Goal: Check status: Check status

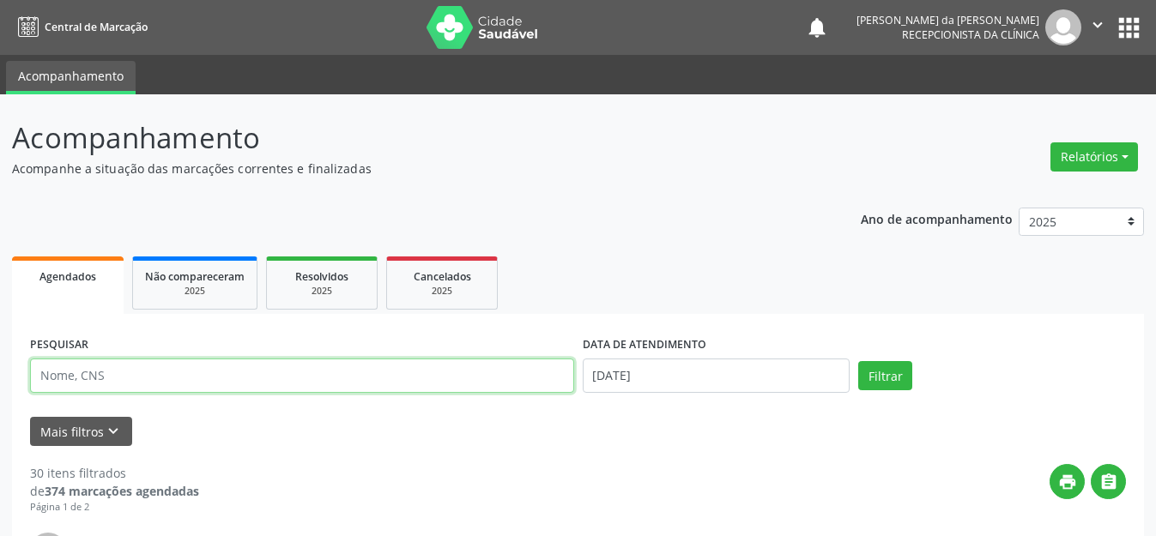
click at [186, 374] on input "text" at bounding box center [302, 376] width 544 height 34
click at [283, 372] on input "text" at bounding box center [302, 376] width 544 height 34
type input "700000395187502"
click at [858, 361] on button "Filtrar" at bounding box center [885, 375] width 54 height 29
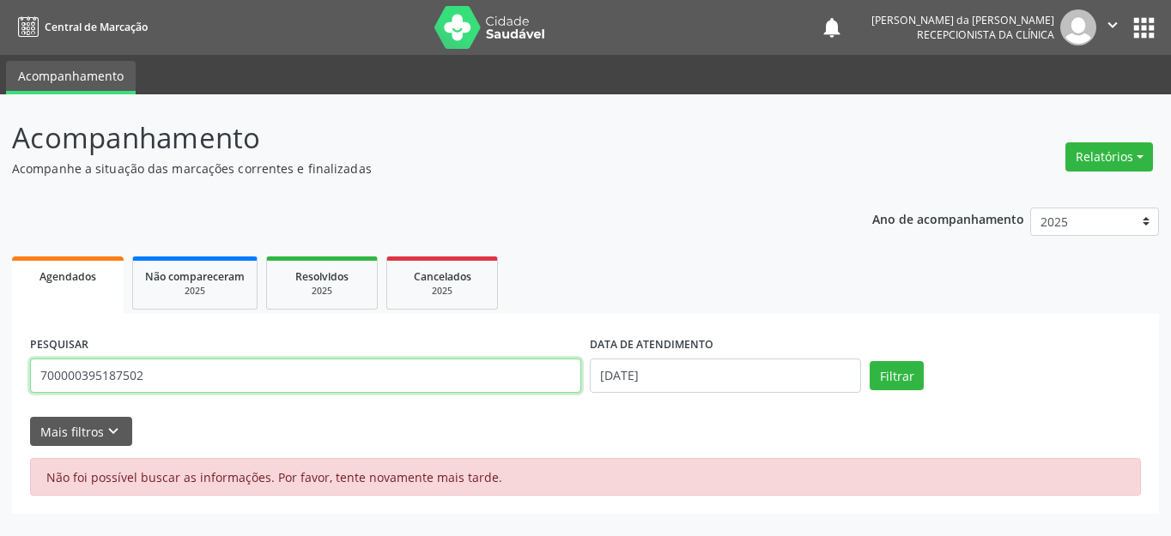
click at [303, 366] on input "700000395187502" at bounding box center [305, 376] width 551 height 34
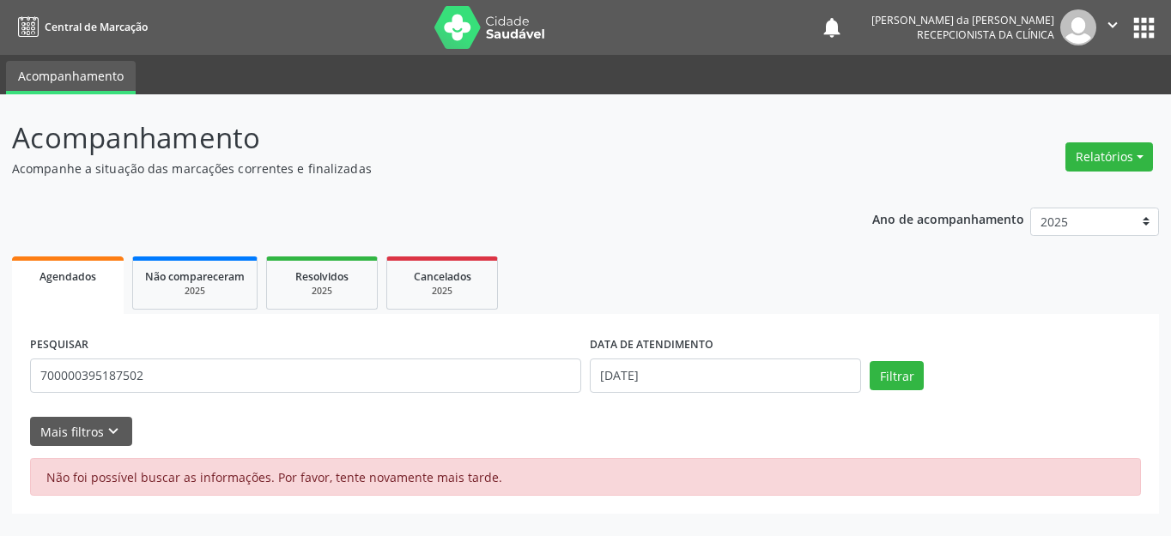
click at [813, 198] on div "Ano de acompanhamento 2025 2024 Agendados Não compareceram 2025 Resolvidos 2025…" at bounding box center [585, 355] width 1147 height 319
click at [903, 376] on button "Filtrar" at bounding box center [896, 375] width 54 height 29
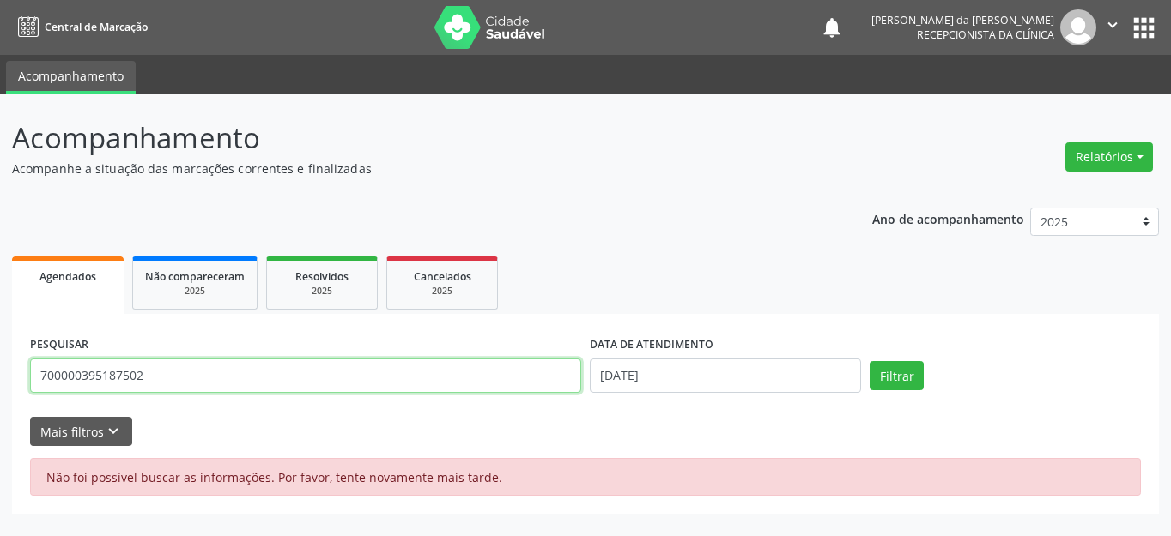
click at [63, 375] on input "700000395187502" at bounding box center [305, 376] width 551 height 34
click at [90, 378] on input "700000395187502" at bounding box center [305, 376] width 551 height 34
click at [115, 380] on input "700000395187502" at bounding box center [305, 376] width 551 height 34
click at [200, 377] on input "700000395187502" at bounding box center [305, 376] width 551 height 34
click at [468, 368] on input "700000395187502" at bounding box center [305, 376] width 551 height 34
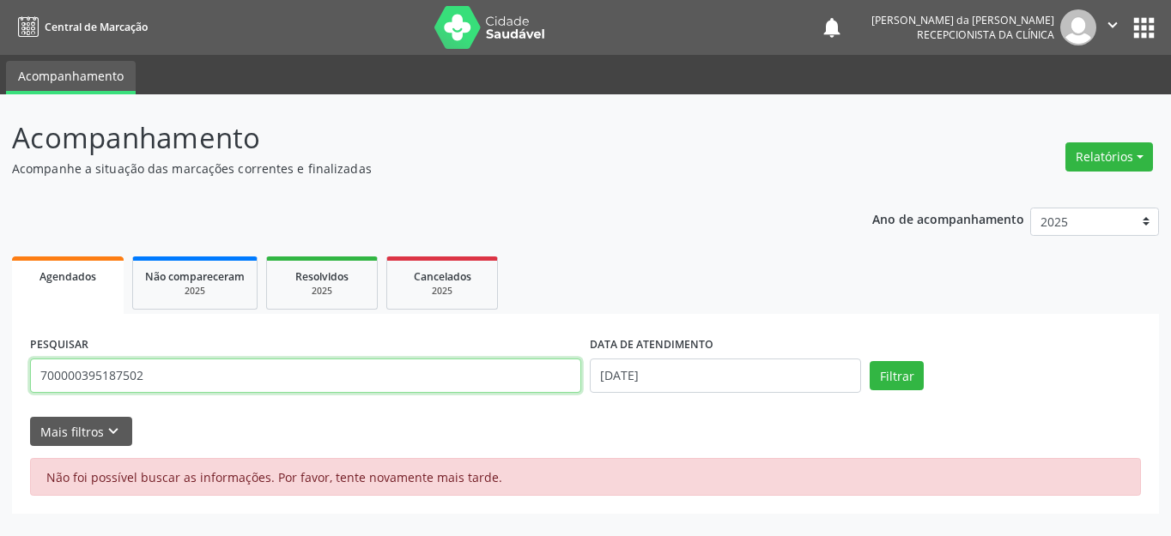
click at [869, 361] on button "Filtrar" at bounding box center [896, 375] width 54 height 29
click at [203, 382] on input "700000395187502" at bounding box center [305, 376] width 551 height 34
click at [128, 378] on input "700000395187502" at bounding box center [305, 376] width 551 height 34
click at [869, 361] on button "Filtrar" at bounding box center [896, 375] width 54 height 29
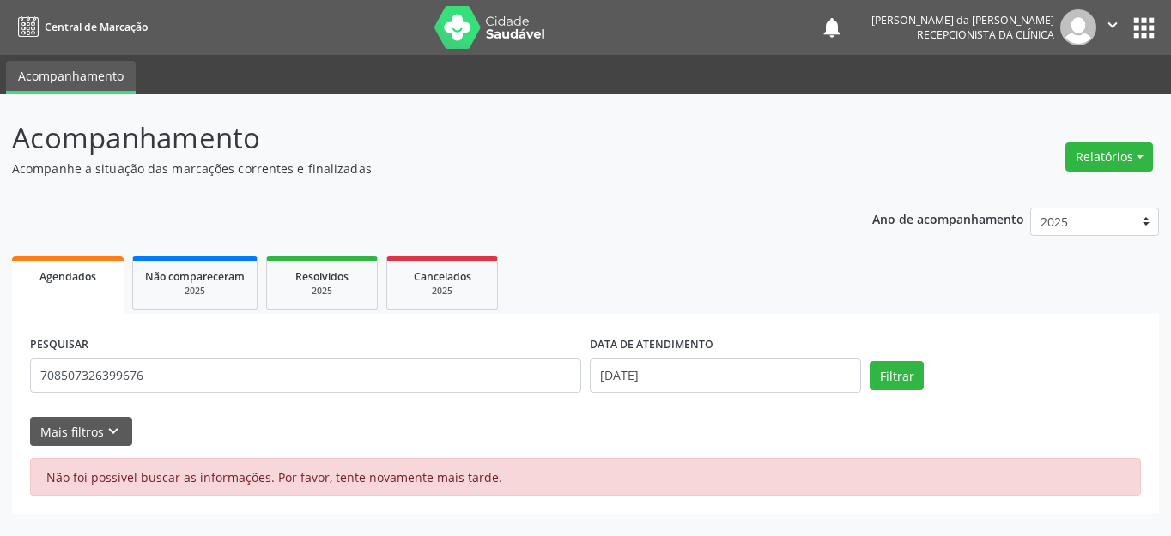
click at [560, 257] on ul "Agendados Não compareceram 2025 Resolvidos 2025 Cancelados 2025" at bounding box center [585, 283] width 1147 height 62
click at [917, 377] on button "Filtrar" at bounding box center [896, 375] width 54 height 29
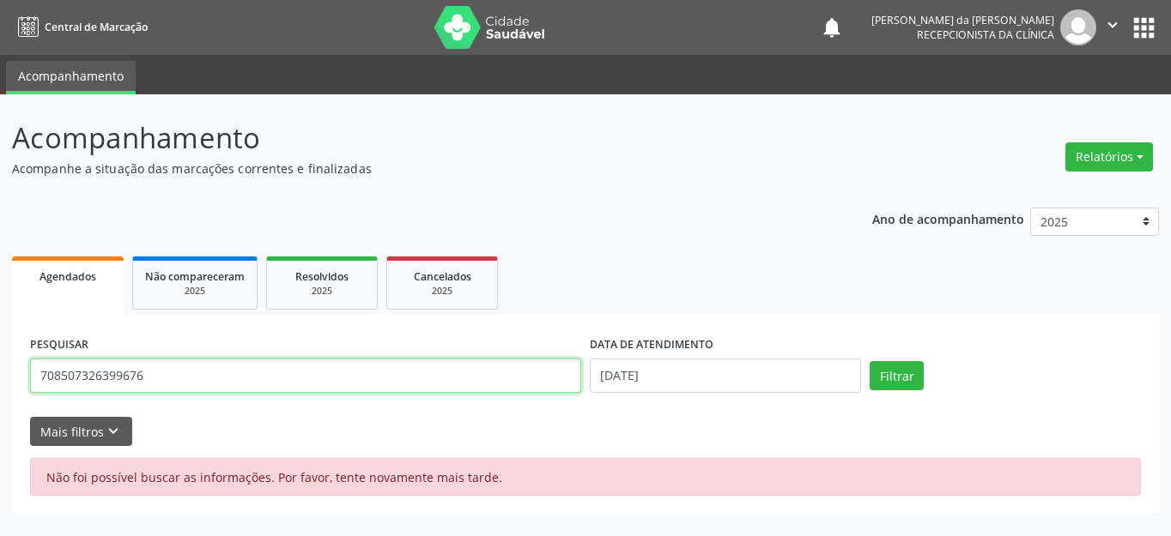
click at [97, 373] on input "708507326399676" at bounding box center [305, 376] width 551 height 34
type input "702804668276565"
click at [869, 361] on button "Filtrar" at bounding box center [896, 375] width 54 height 29
